Goal: Task Accomplishment & Management: Manage account settings

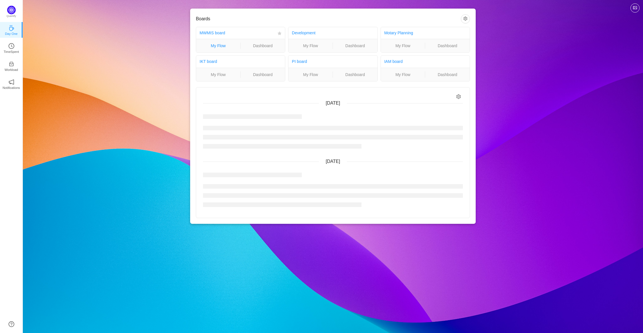
click at [216, 46] on link "My Flow" at bounding box center [218, 46] width 44 height 6
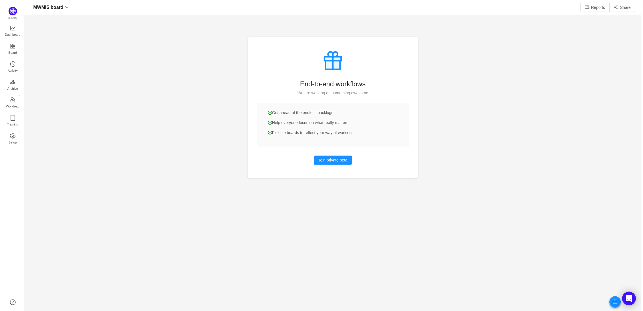
scroll to position [9, 9]
click at [9, 64] on icon "icon: history" at bounding box center [12, 64] width 6 height 6
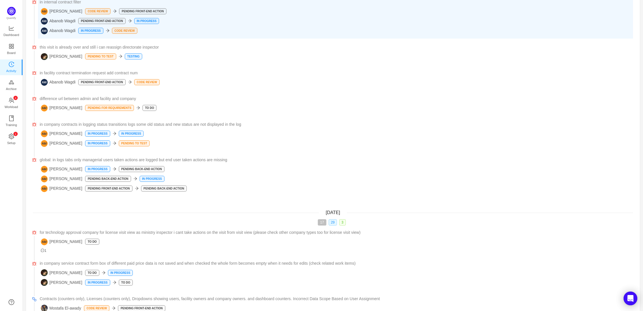
scroll to position [753, 0]
